Goal: Task Accomplishment & Management: Complete application form

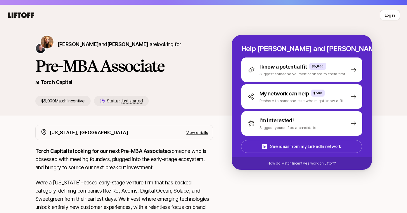
scroll to position [149, 0]
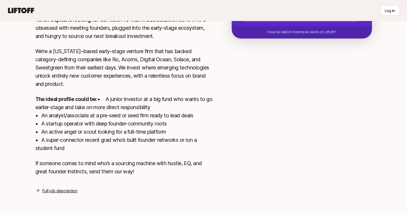
click at [64, 193] on link "Full job description" at bounding box center [59, 191] width 35 height 7
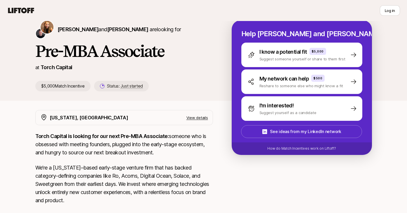
scroll to position [27, 0]
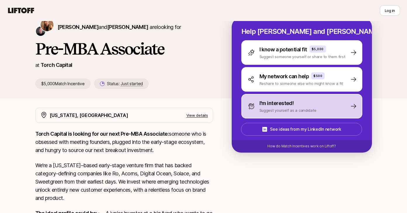
click at [264, 105] on p "I'm interested!" at bounding box center [277, 103] width 34 height 8
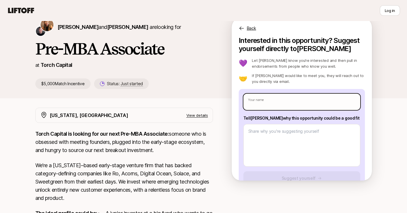
click at [267, 106] on input "text" at bounding box center [301, 102] width 117 height 16
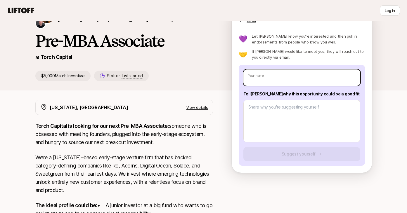
scroll to position [30, 0]
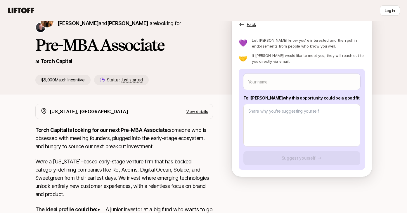
click at [202, 114] on p "View details" at bounding box center [197, 112] width 22 height 6
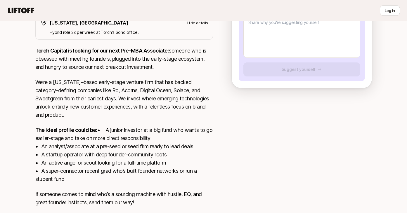
scroll to position [158, 0]
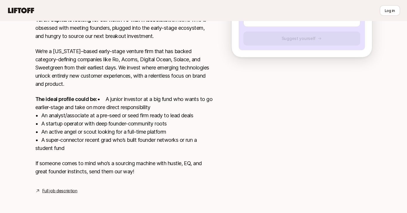
click at [67, 191] on link "Full job description" at bounding box center [59, 191] width 35 height 7
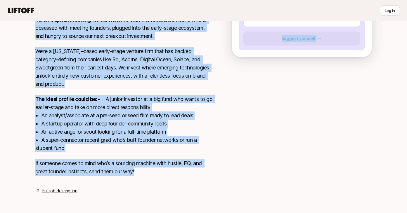
drag, startPoint x: 34, startPoint y: 77, endPoint x: 161, endPoint y: 176, distance: 161.4
click at [161, 176] on div "[PERSON_NAME] and [PERSON_NAME] are looking for Pre-MBA Associate at Torch Capi…" at bounding box center [203, 47] width 407 height 324
copy div "Lor-IPS Dolorsita co Adipi Elitsed $8,300 Doeiu Temporinc Utlabo: Etdo magnaal …"
